Goal: Task Accomplishment & Management: Use online tool/utility

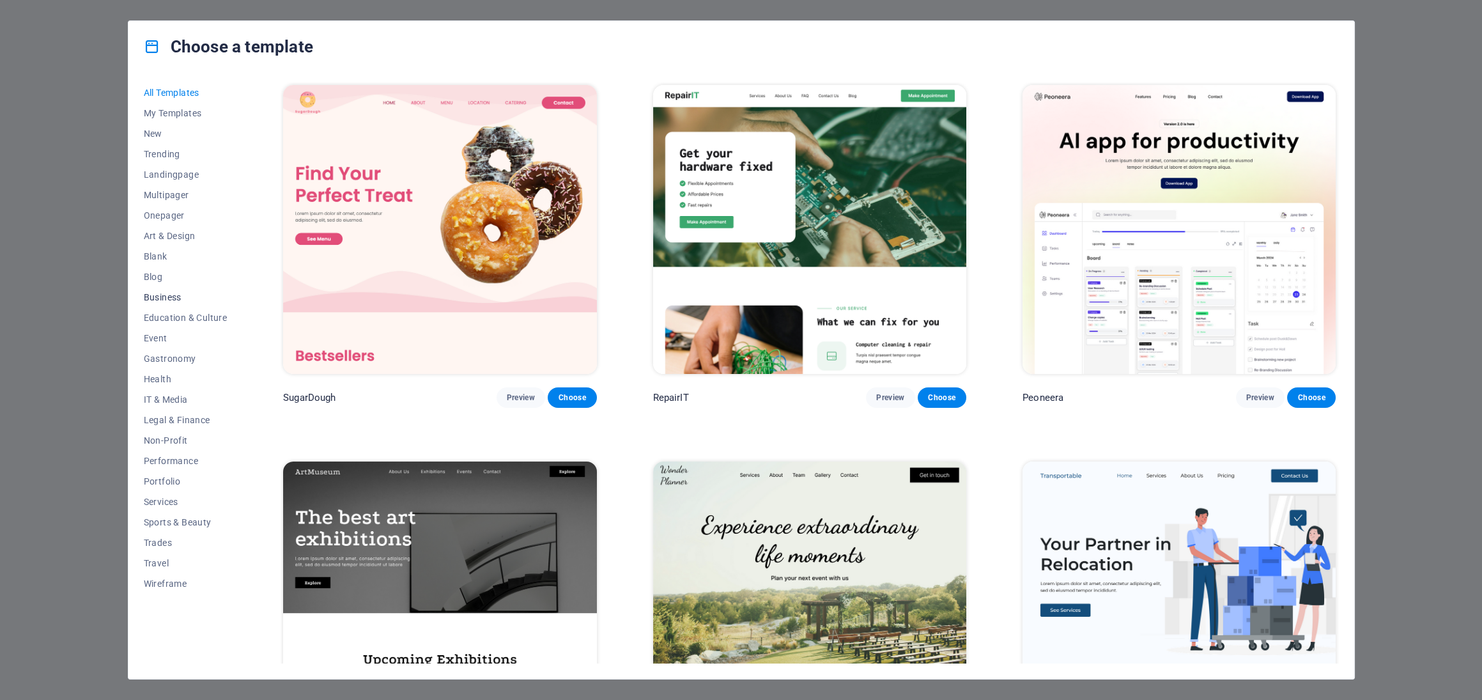
click at [157, 298] on span "Business" at bounding box center [186, 297] width 84 height 10
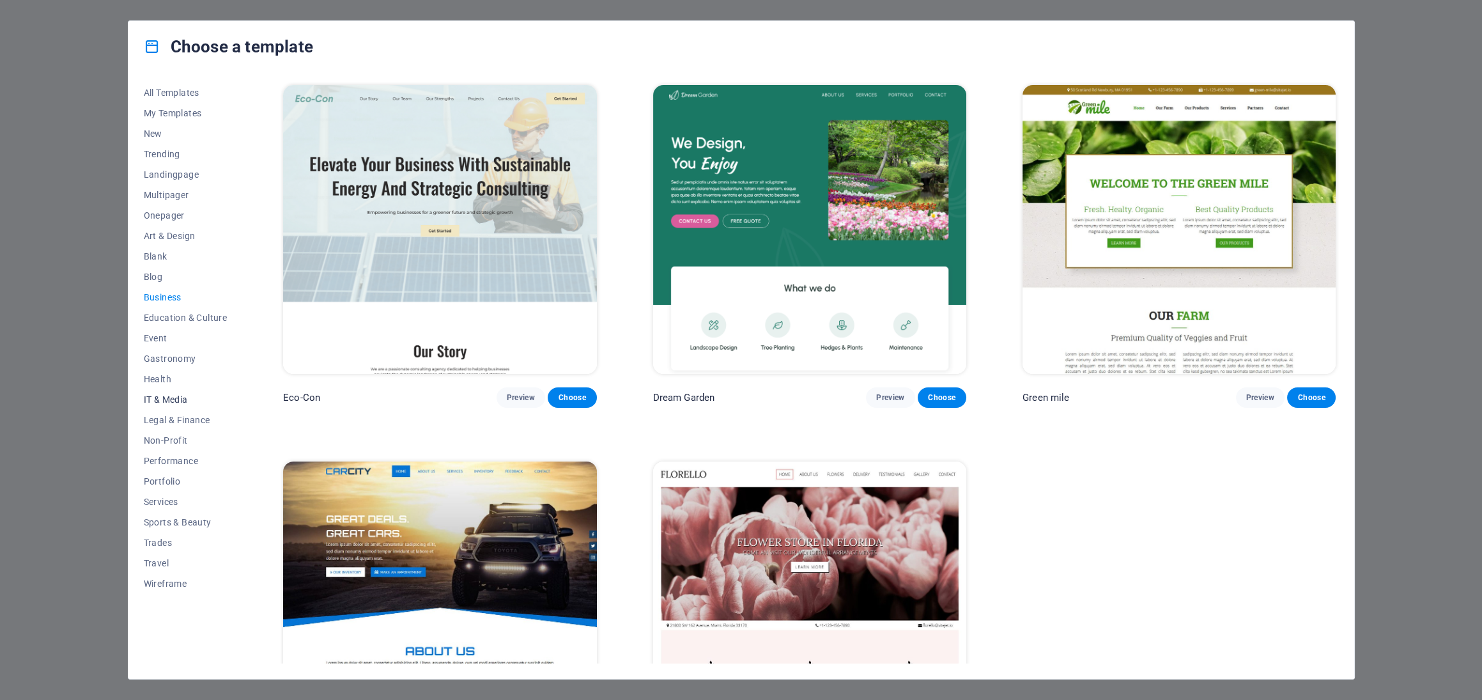
click at [181, 396] on span "IT & Media" at bounding box center [186, 399] width 84 height 10
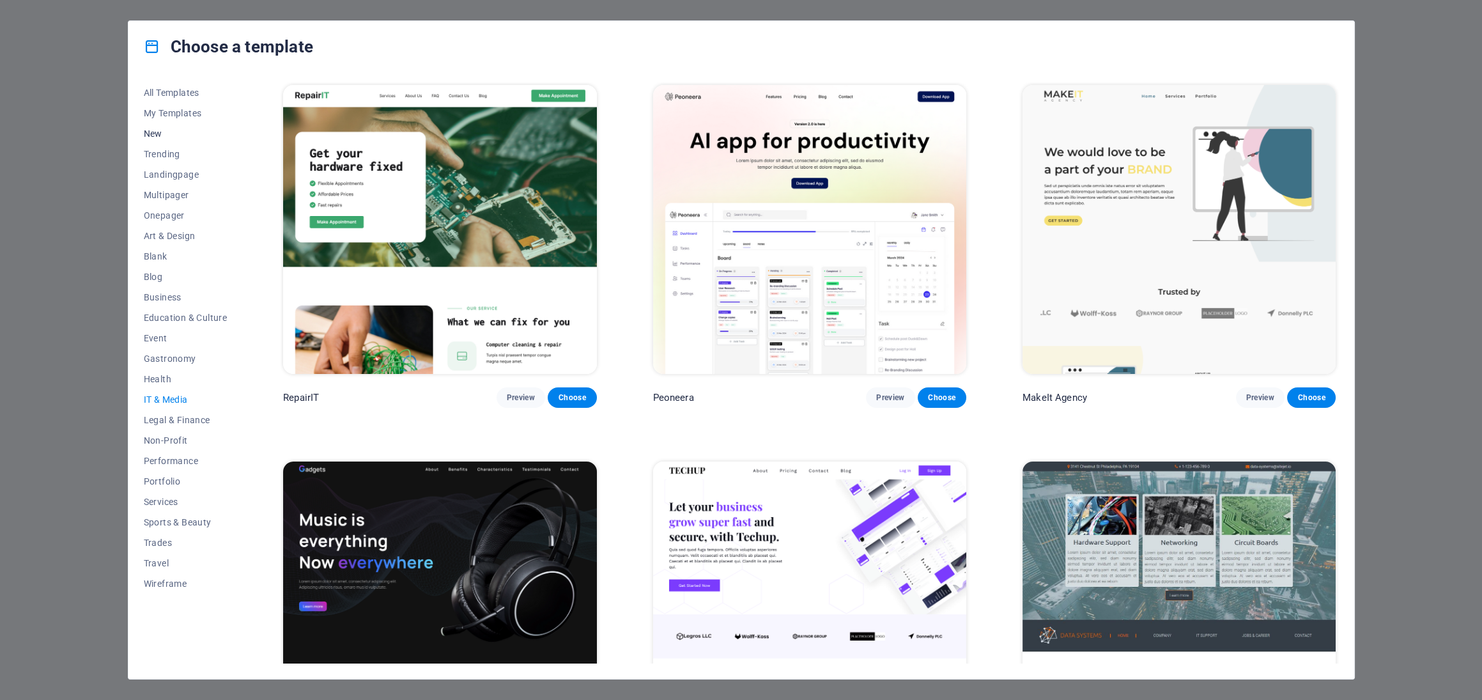
click at [150, 128] on span "New" at bounding box center [186, 133] width 84 height 10
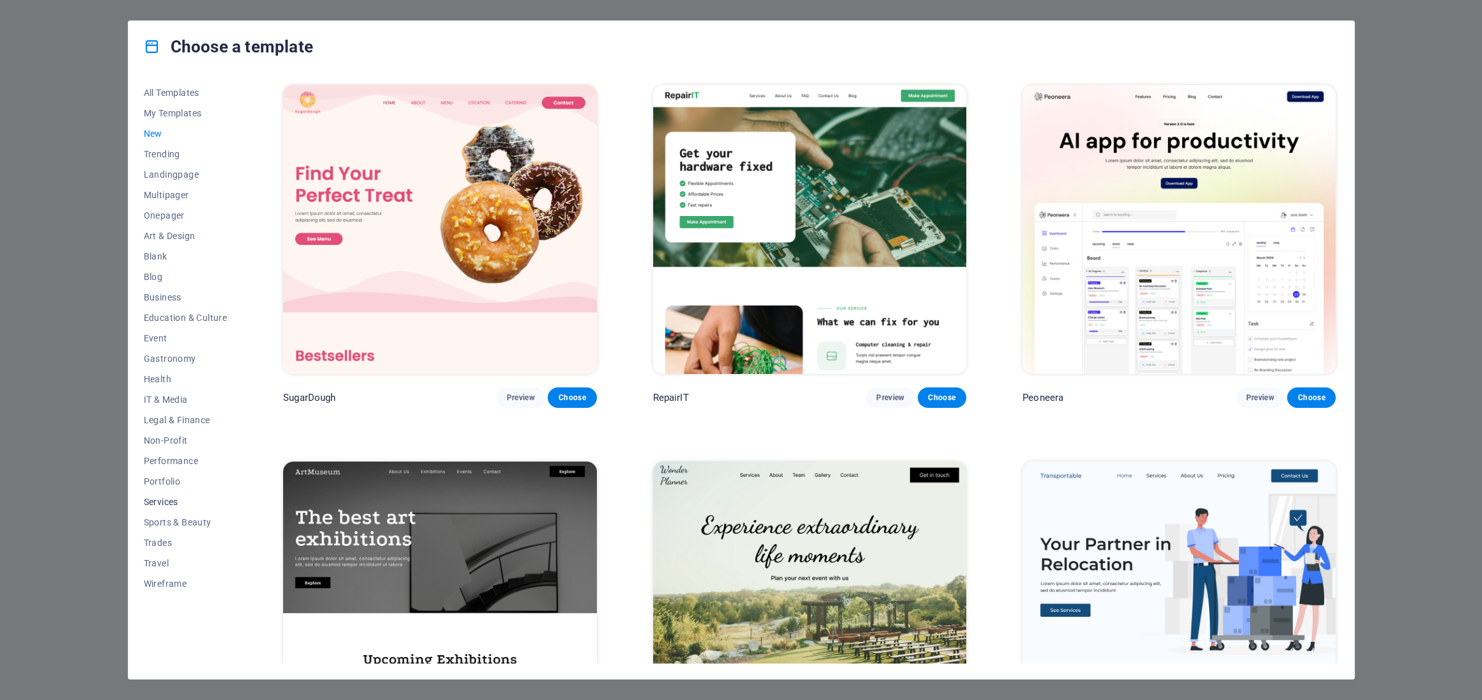
click at [156, 497] on span "Services" at bounding box center [186, 502] width 84 height 10
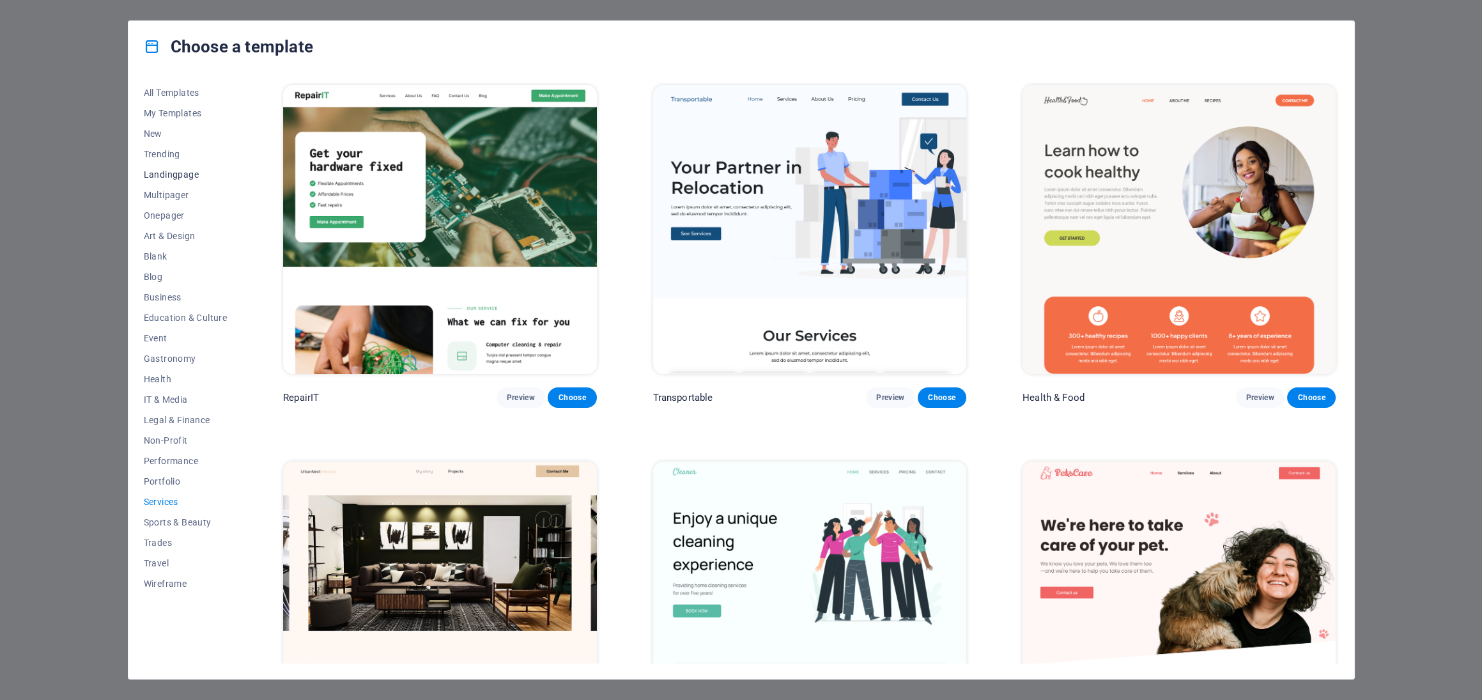
click at [194, 170] on span "Landingpage" at bounding box center [186, 174] width 84 height 10
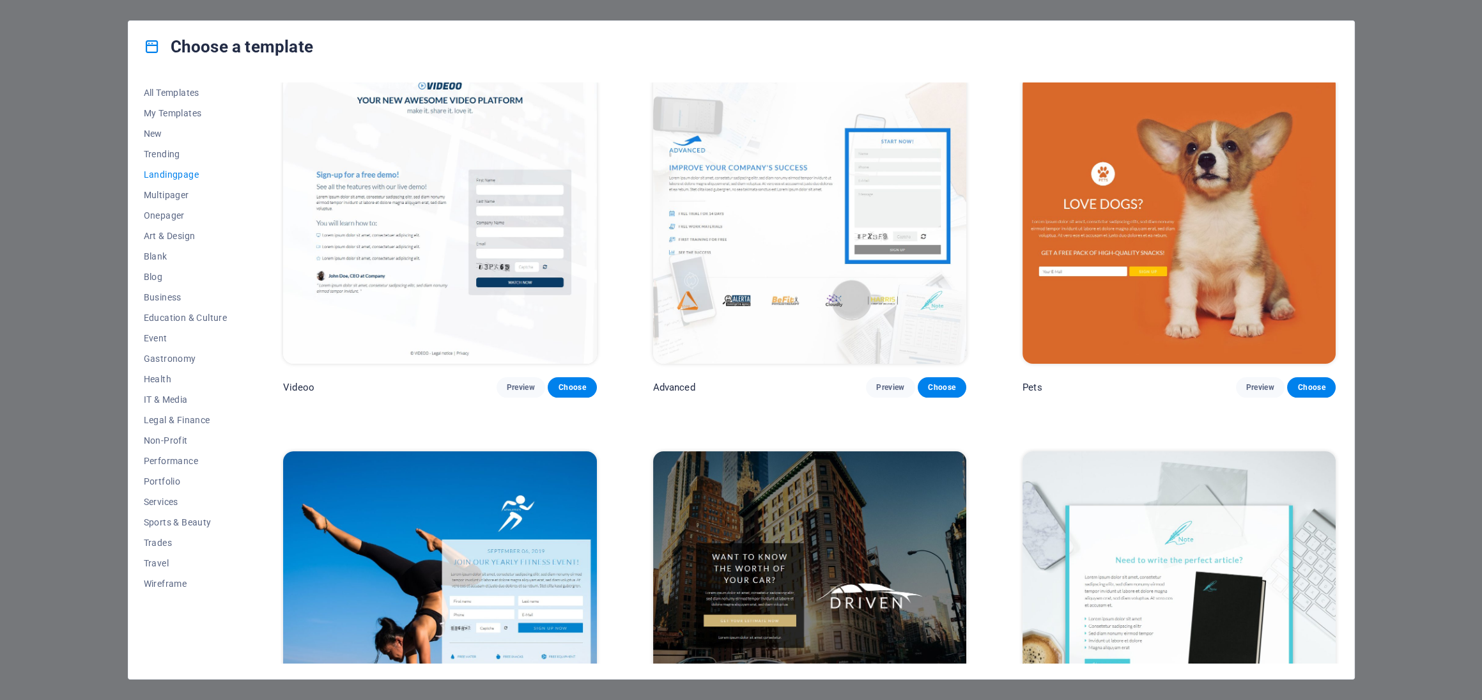
scroll to position [831, 0]
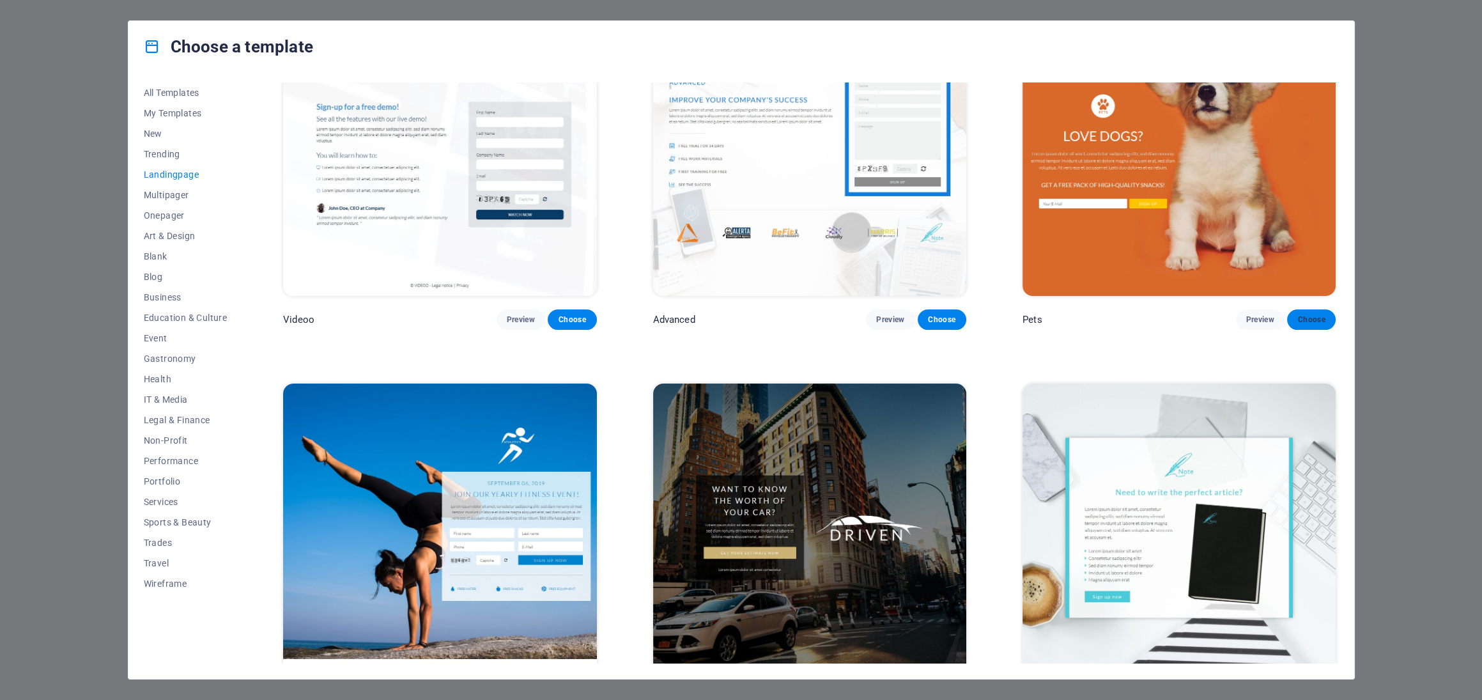
click at [1325, 313] on button "Choose" at bounding box center [1311, 319] width 49 height 20
